Goal: Information Seeking & Learning: Learn about a topic

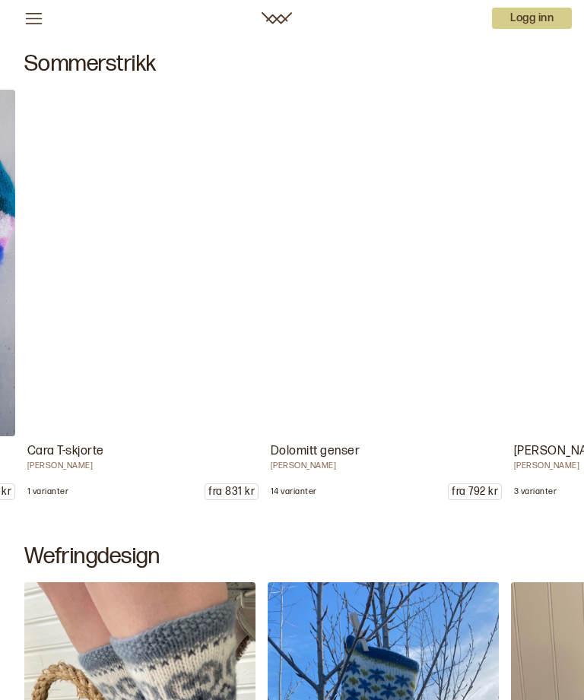
scroll to position [0, 8028]
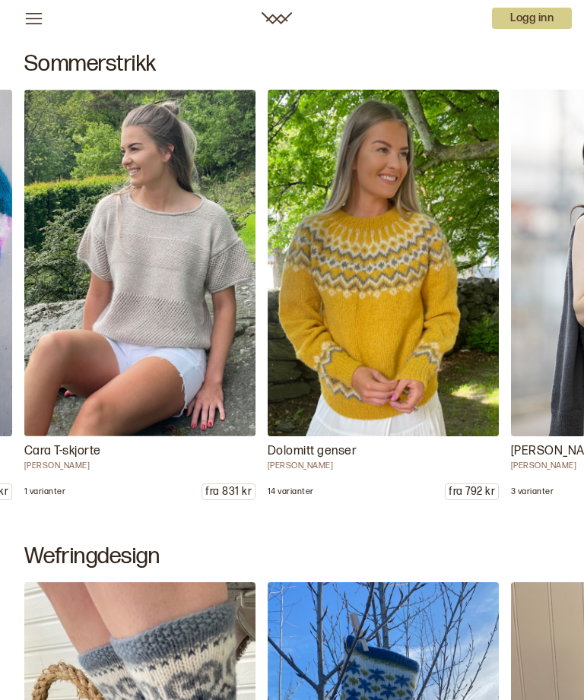
click at [418, 295] on img at bounding box center [383, 263] width 231 height 347
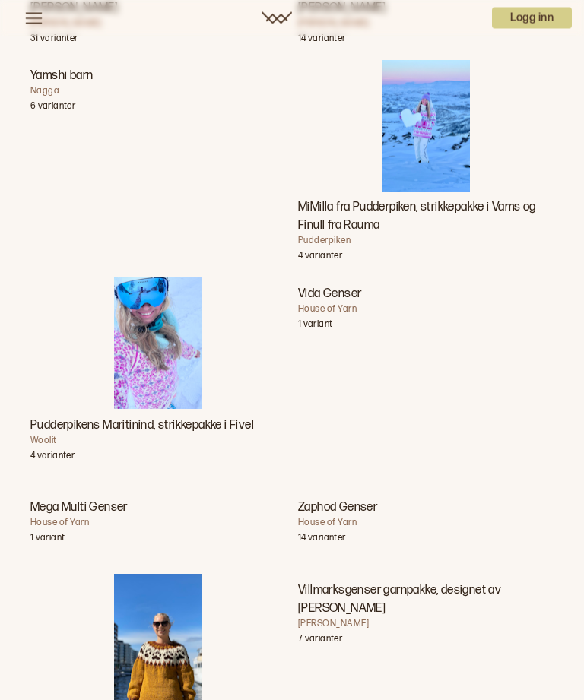
scroll to position [10062, 0]
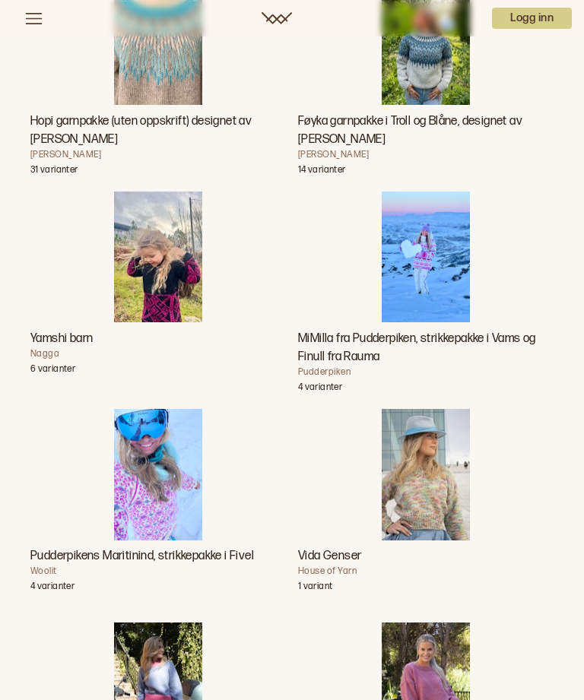
click at [436, 105] on img "Føyka garnpakke i Troll og Blåne, designet av Linka Neumann" at bounding box center [425, 39] width 87 height 132
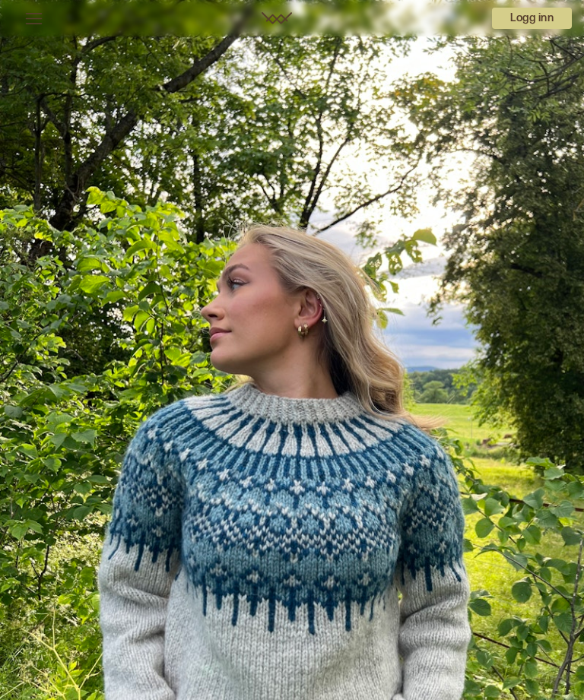
scroll to position [10111, 0]
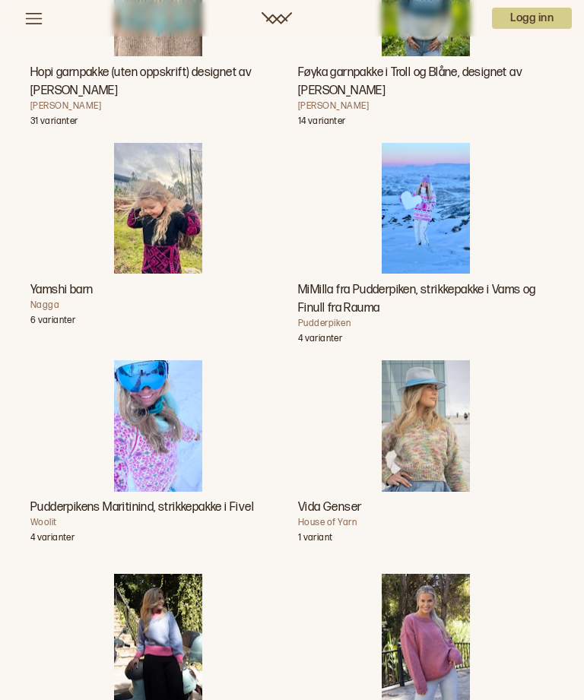
scroll to position [9913, 0]
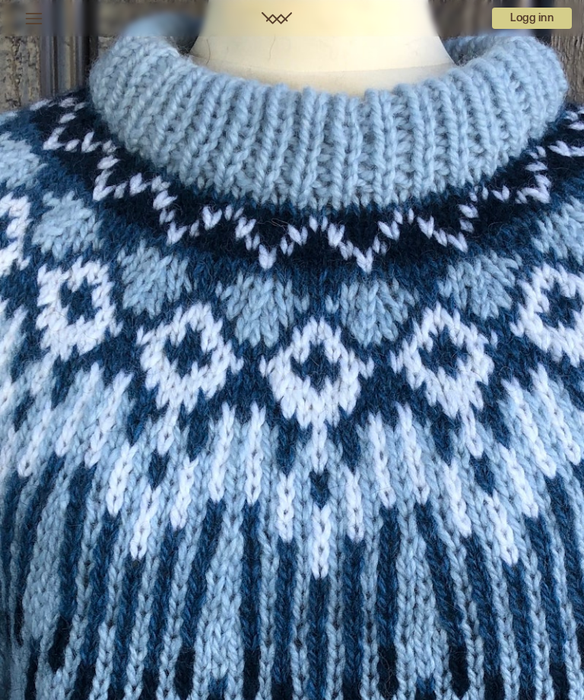
scroll to position [9913, 0]
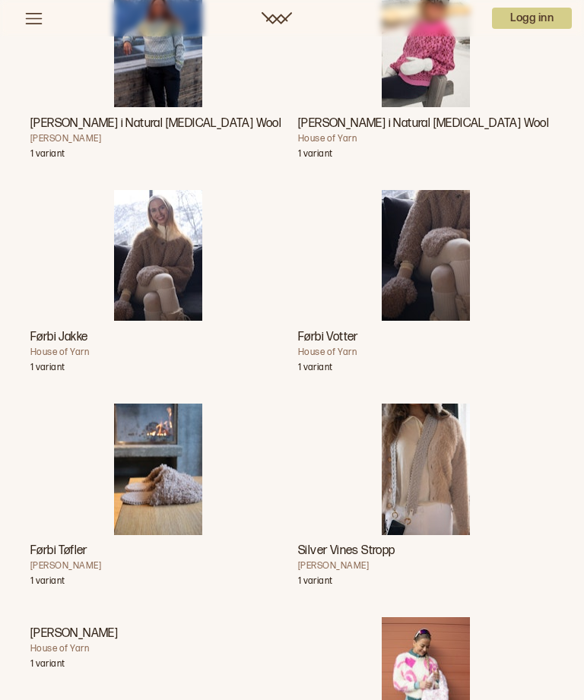
scroll to position [12210, 0]
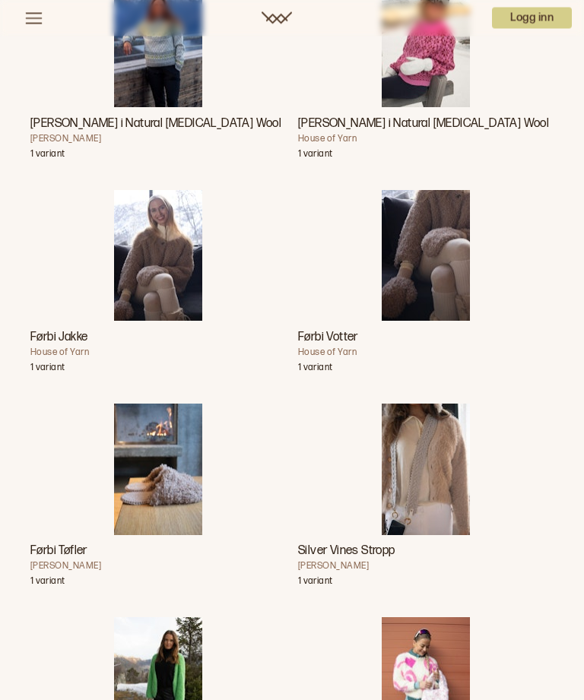
click at [433, 108] on img "Carly Genser i Natural Lanolin Wool" at bounding box center [425, 42] width 87 height 132
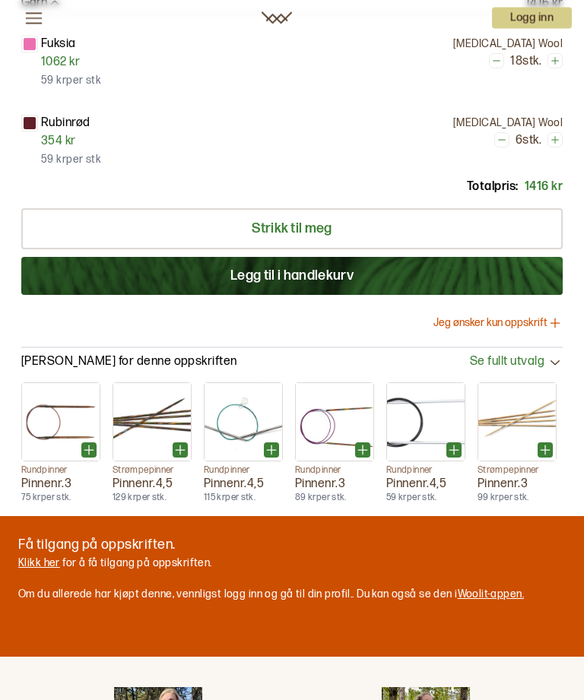
scroll to position [1223, 0]
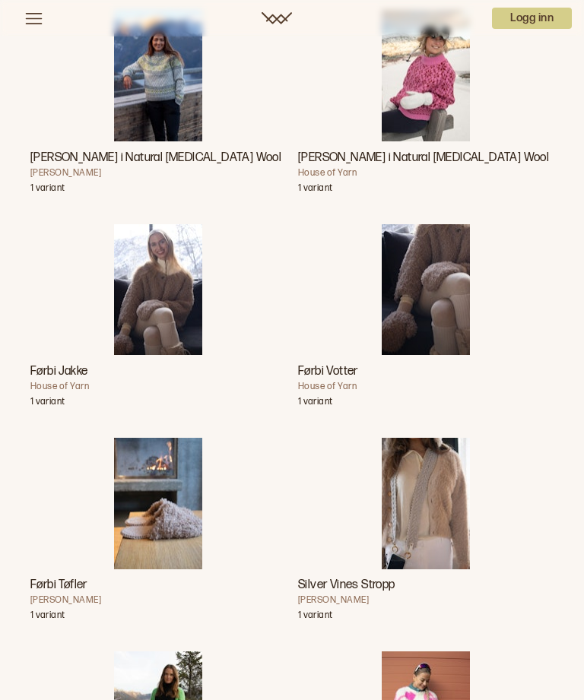
scroll to position [12096, 0]
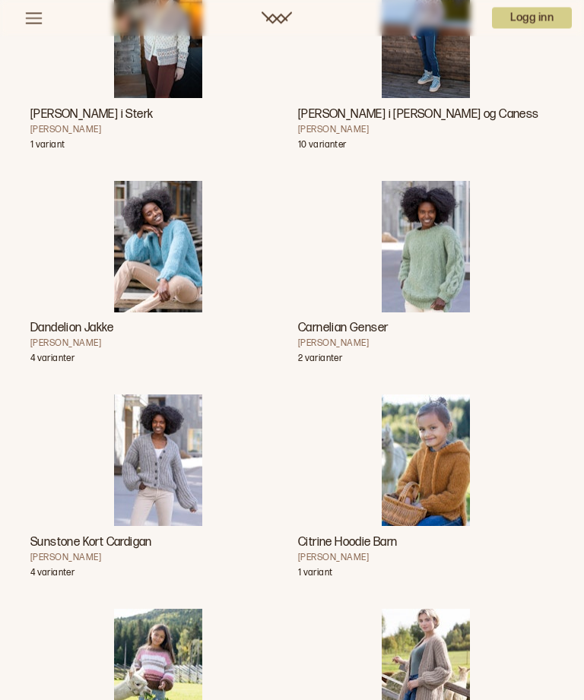
scroll to position [15220, 0]
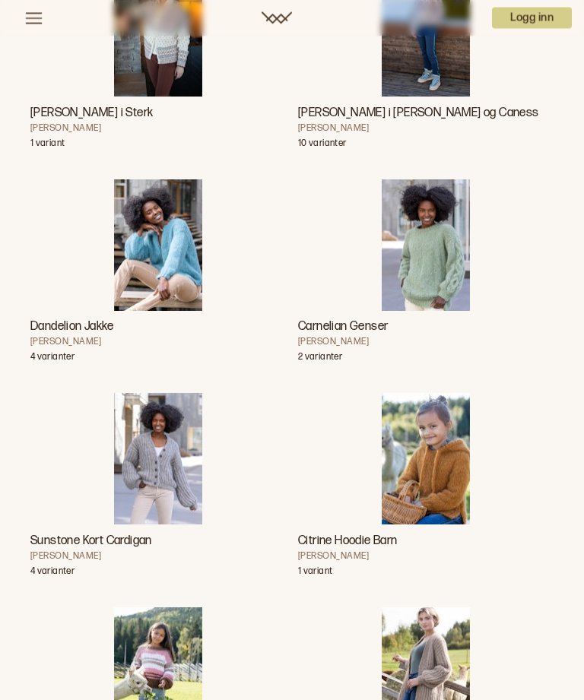
click at [432, 97] on img "Carly Genser i Myk Påfugl og Caness" at bounding box center [425, 32] width 87 height 132
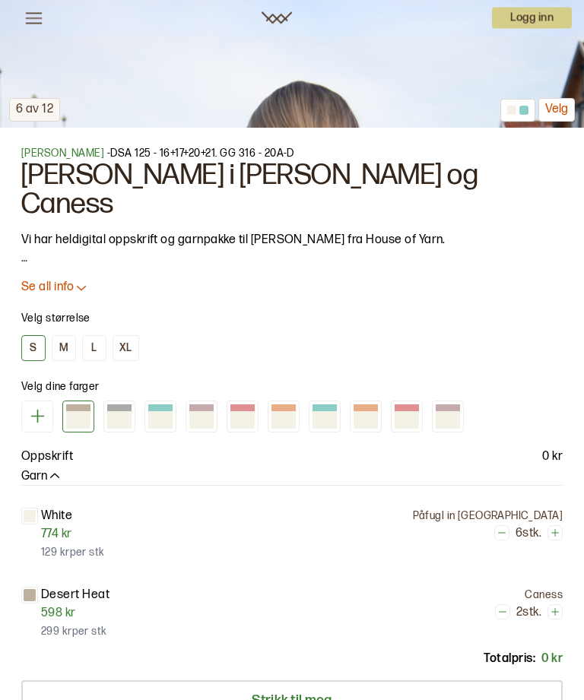
scroll to position [749, 0]
click at [81, 294] on icon at bounding box center [81, 286] width 15 height 15
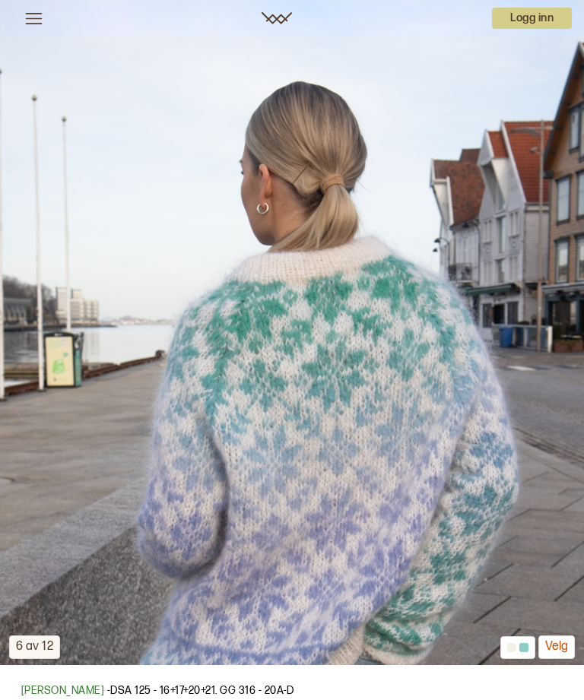
scroll to position [0, 0]
